Goal: Information Seeking & Learning: Learn about a topic

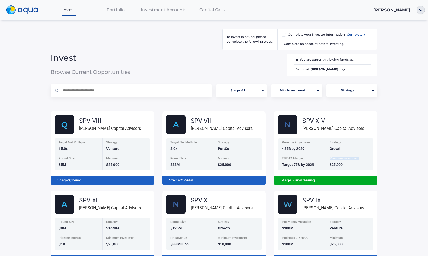
drag, startPoint x: 315, startPoint y: 170, endPoint x: 397, endPoint y: 163, distance: 83.2
click at [402, 160] on div "Invest Portfolio Investment Accounts Capital Calls [PERSON_NAME] To invest in a…" at bounding box center [214, 128] width 428 height 256
click at [397, 163] on div "Invest Portfolio Investment Accounts Capital Calls [PERSON_NAME] To invest in a…" at bounding box center [214, 128] width 428 height 256
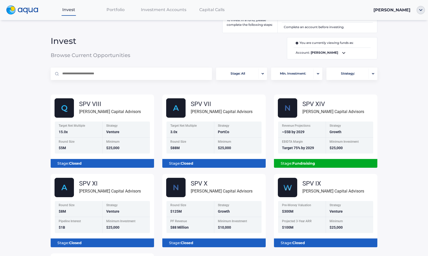
scroll to position [13, 0]
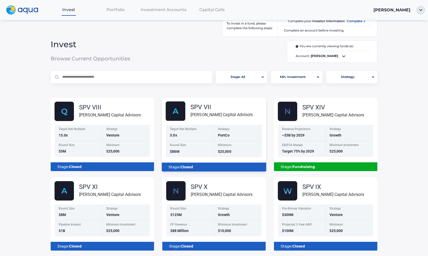
click at [178, 130] on div "Target Net Multiple" at bounding box center [190, 129] width 41 height 4
click at [198, 138] on div "Target Net Multiple 3.0x" at bounding box center [190, 133] width 48 height 16
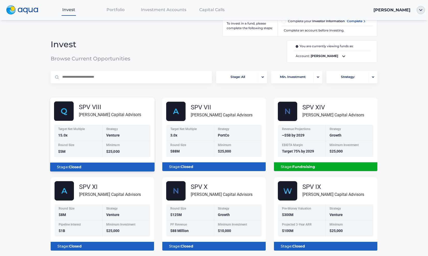
click at [124, 107] on div "SPV VIII" at bounding box center [110, 107] width 62 height 6
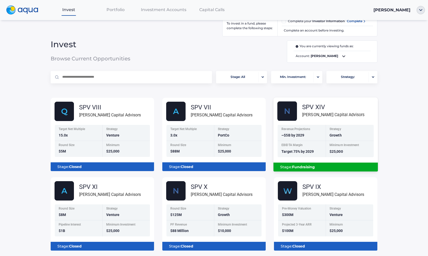
click at [306, 154] on div "EBIDTA Margin Target 75% by 2029" at bounding box center [301, 149] width 48 height 16
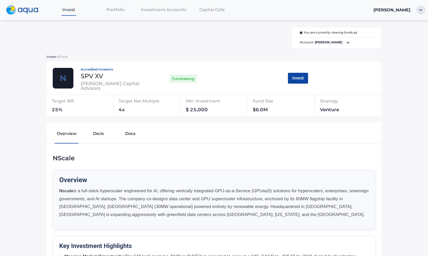
click at [97, 133] on button "Deck" at bounding box center [98, 135] width 32 height 17
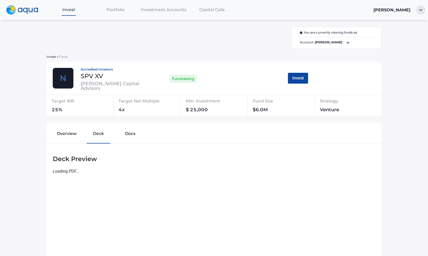
click at [102, 133] on button "Deck" at bounding box center [98, 135] width 32 height 17
click at [123, 133] on button "Docs" at bounding box center [130, 135] width 32 height 17
click at [85, 133] on button "Deck" at bounding box center [98, 135] width 32 height 17
click at [70, 133] on button "Overview" at bounding box center [67, 135] width 32 height 17
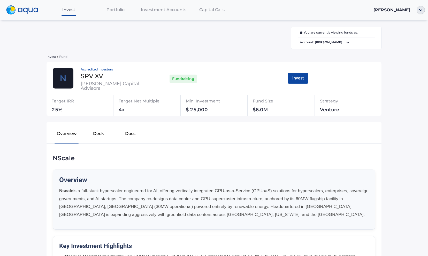
click at [100, 132] on button "Deck" at bounding box center [98, 135] width 32 height 17
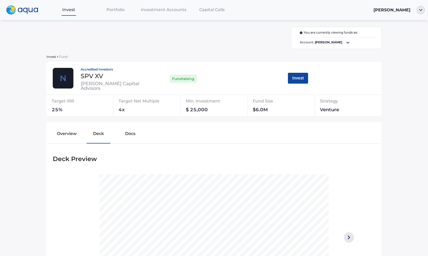
click at [118, 46] on div "You are currently viewing funds as: Account: [PERSON_NAME]" at bounding box center [213, 38] width 335 height 22
